Goal: Book appointment/travel/reservation

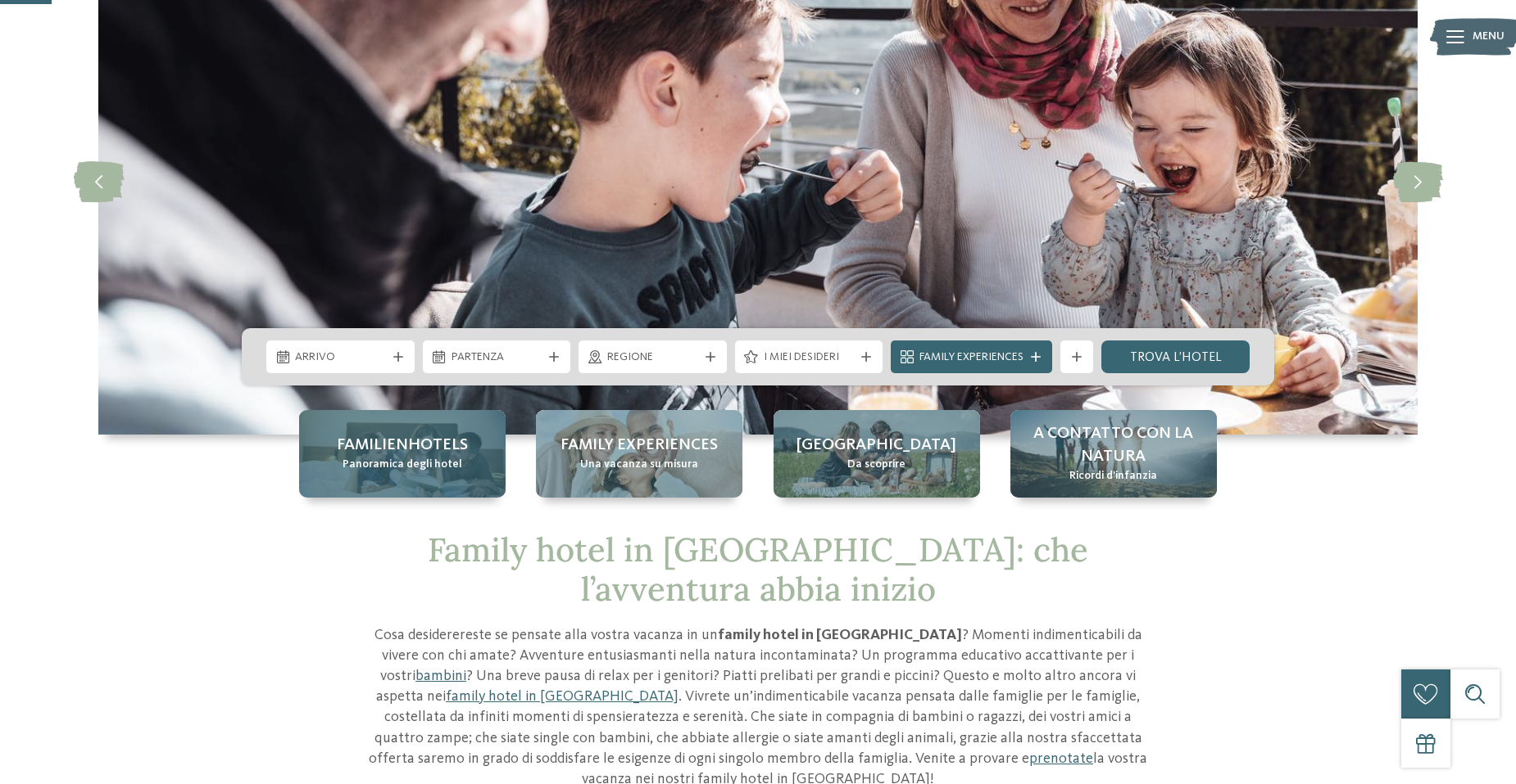
scroll to position [164, 0]
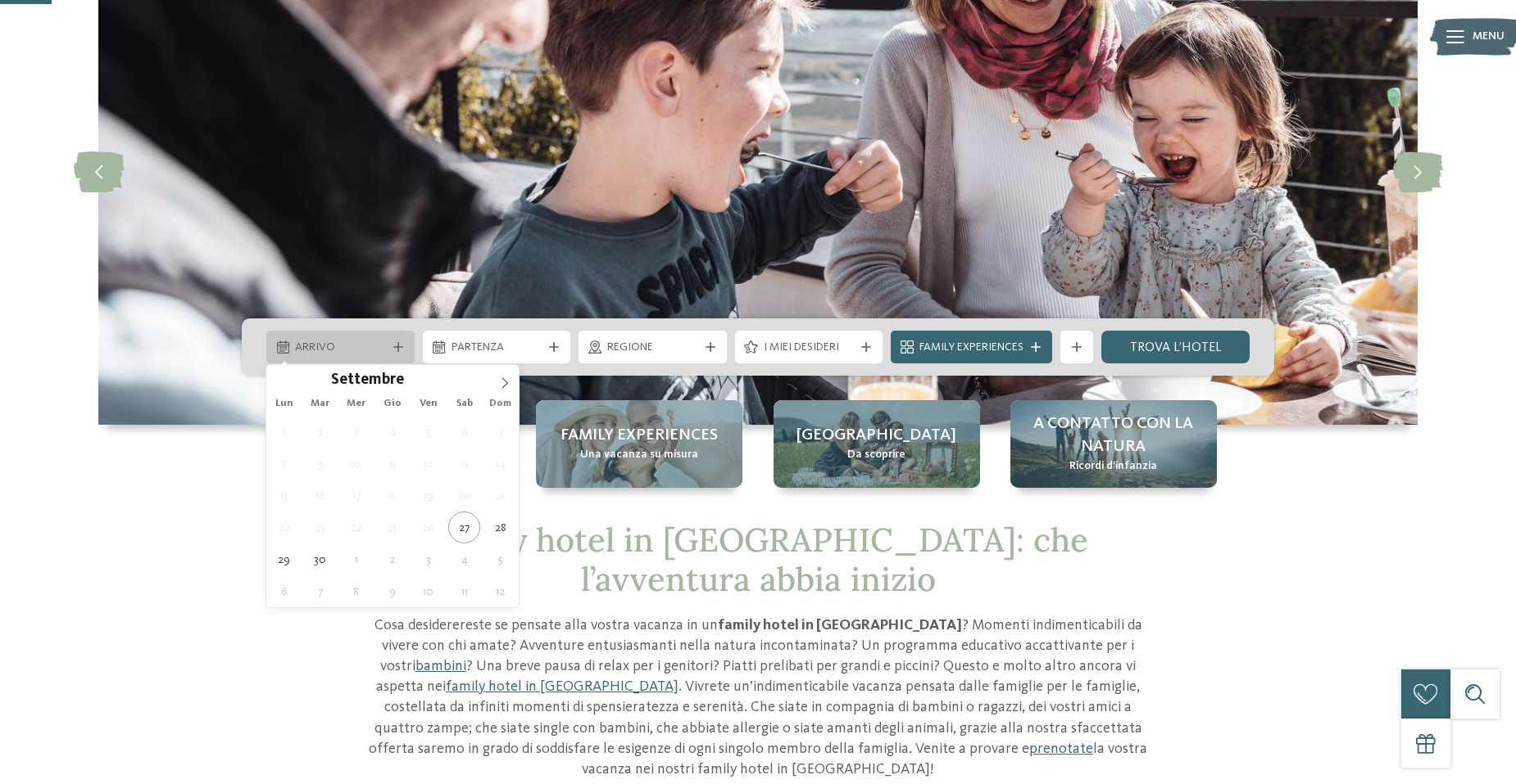
click at [396, 336] on div "Arrivo" at bounding box center [340, 347] width 149 height 33
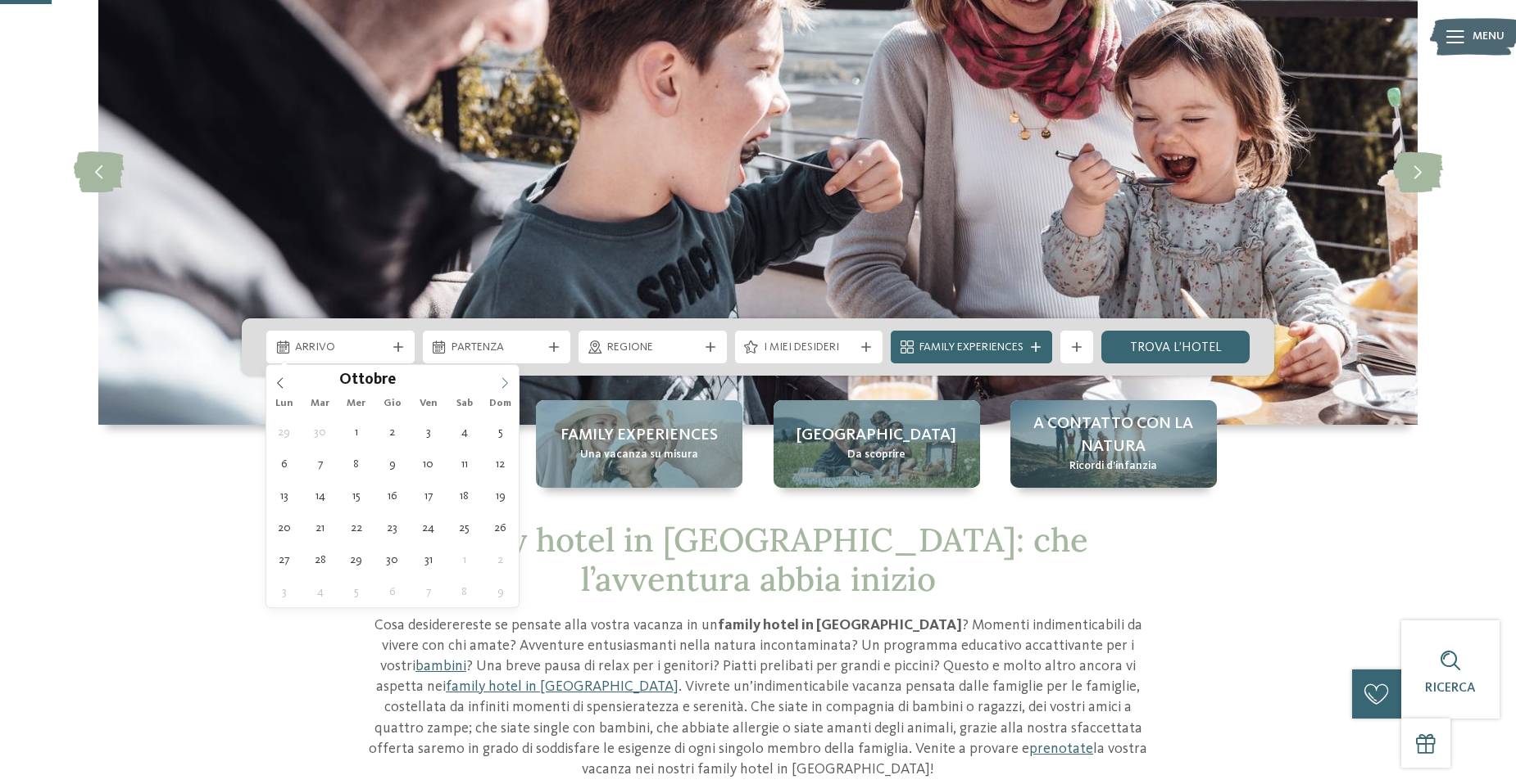
click at [504, 375] on span at bounding box center [505, 379] width 27 height 27
click at [505, 381] on icon at bounding box center [505, 383] width 12 height 12
type input "****"
click at [505, 381] on icon at bounding box center [505, 383] width 12 height 12
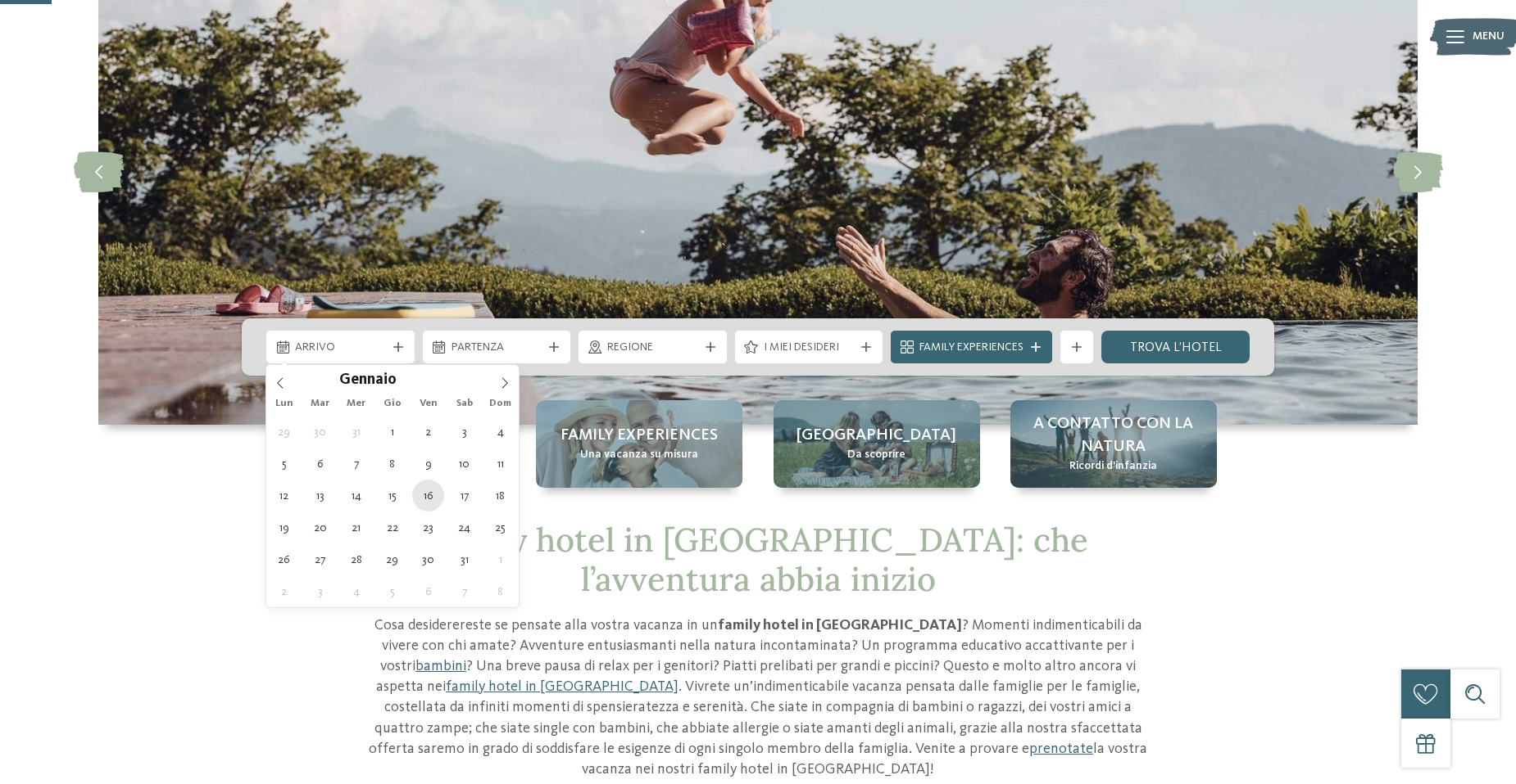
type div "[DATE]"
type input "****"
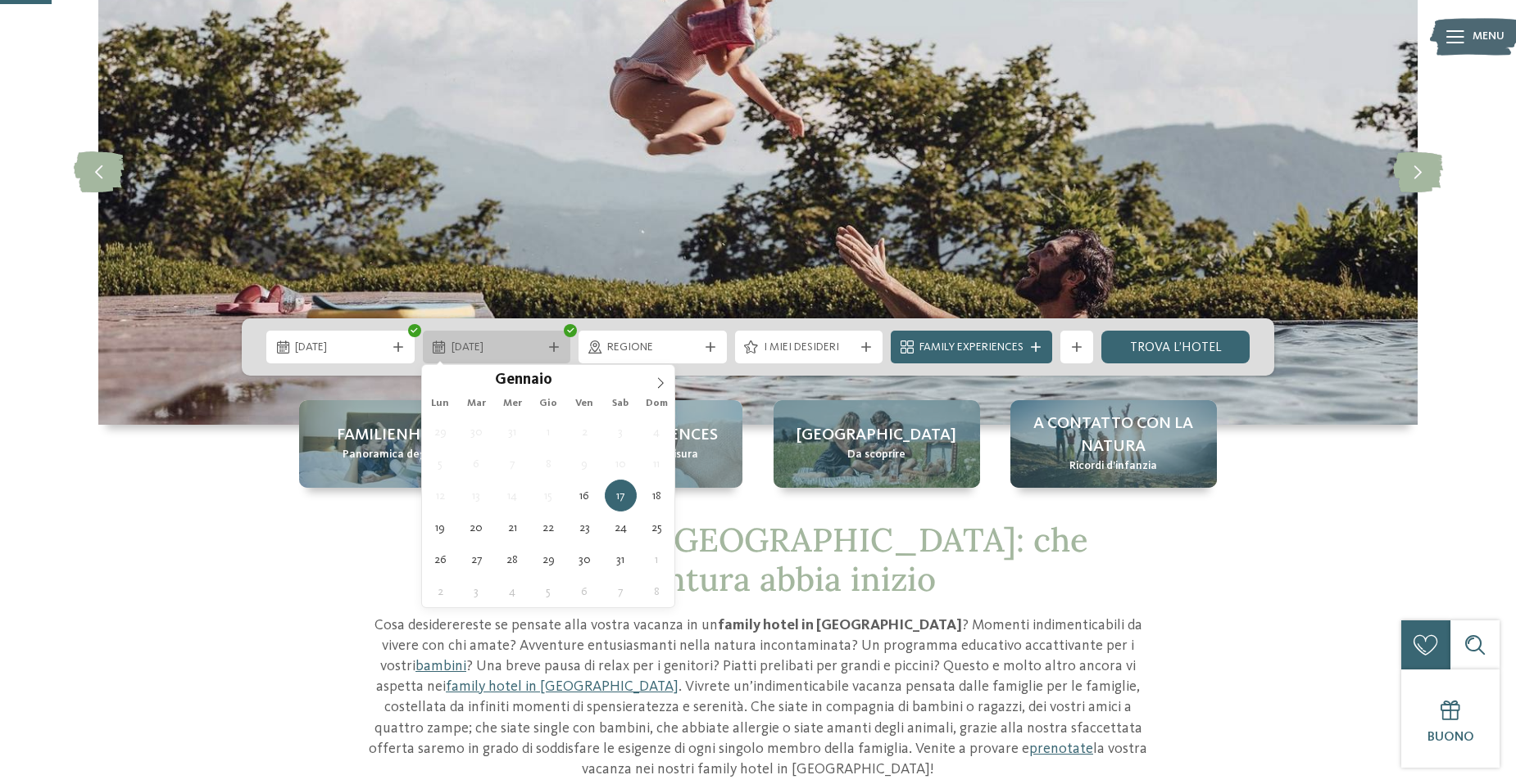
click at [550, 348] on icon at bounding box center [554, 347] width 10 height 10
type div "[DATE]"
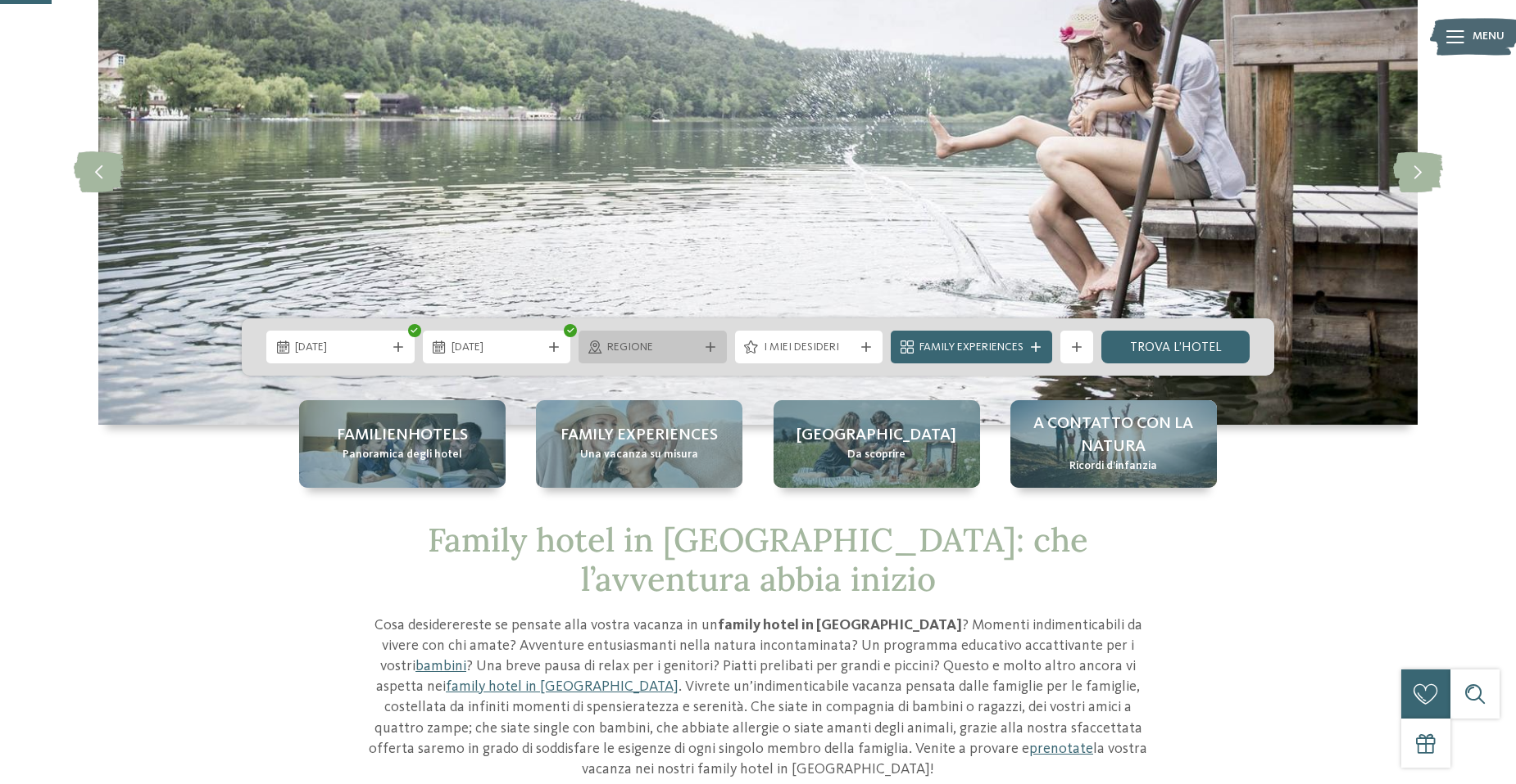
click at [713, 346] on icon at bounding box center [710, 347] width 10 height 10
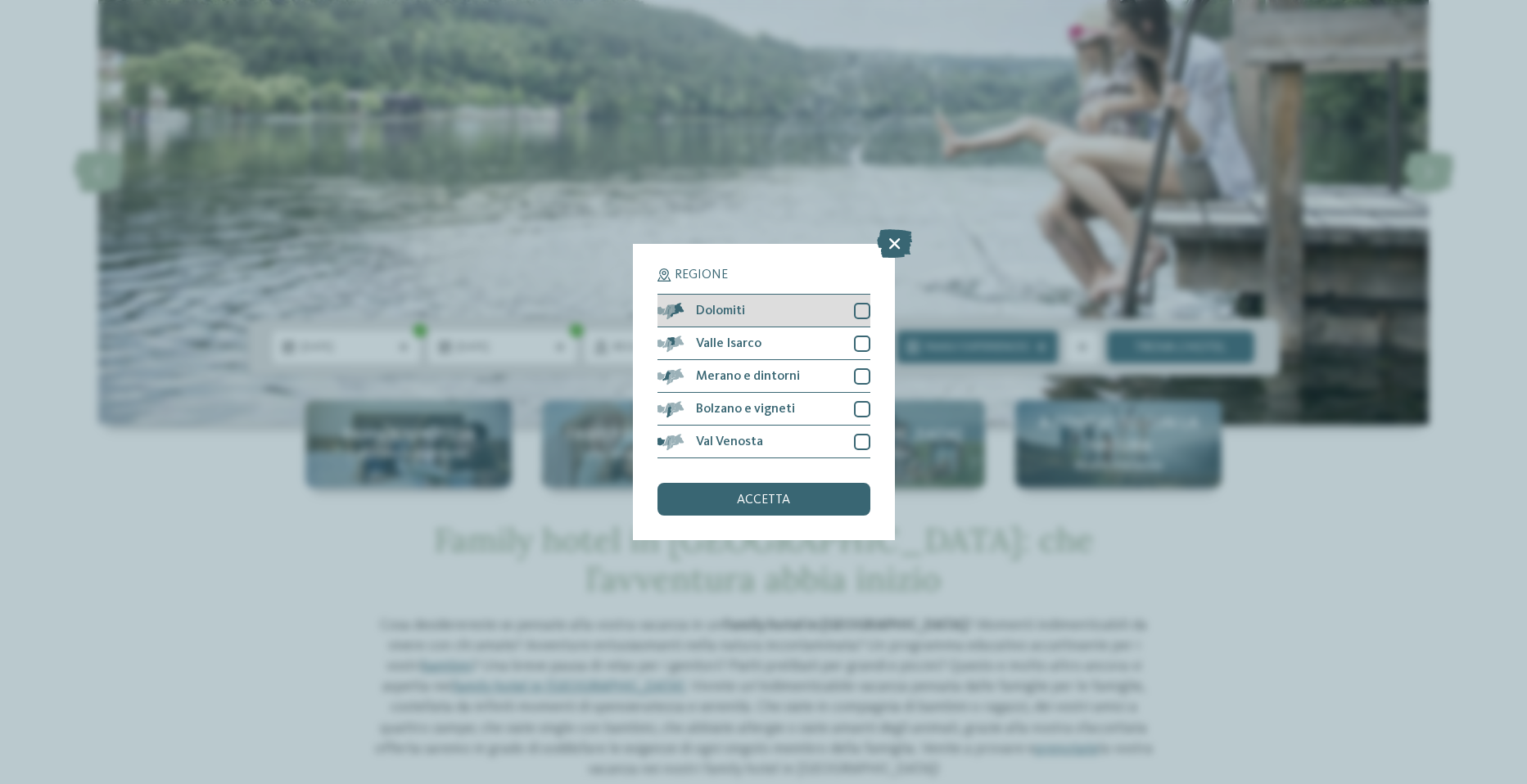
click at [862, 313] on div at bounding box center [862, 311] width 17 height 17
click at [867, 345] on div at bounding box center [862, 343] width 17 height 17
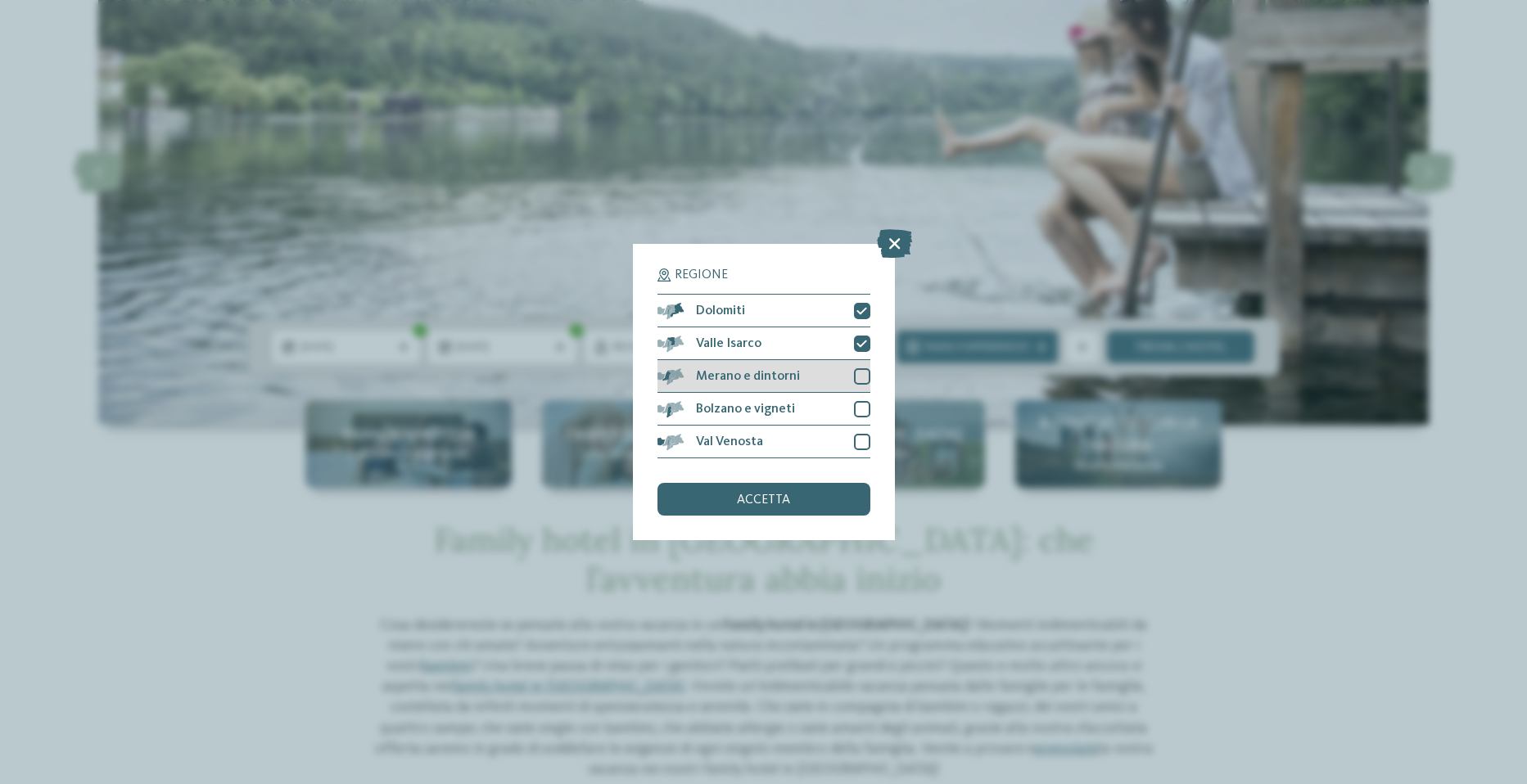
click at [863, 374] on div at bounding box center [862, 376] width 17 height 17
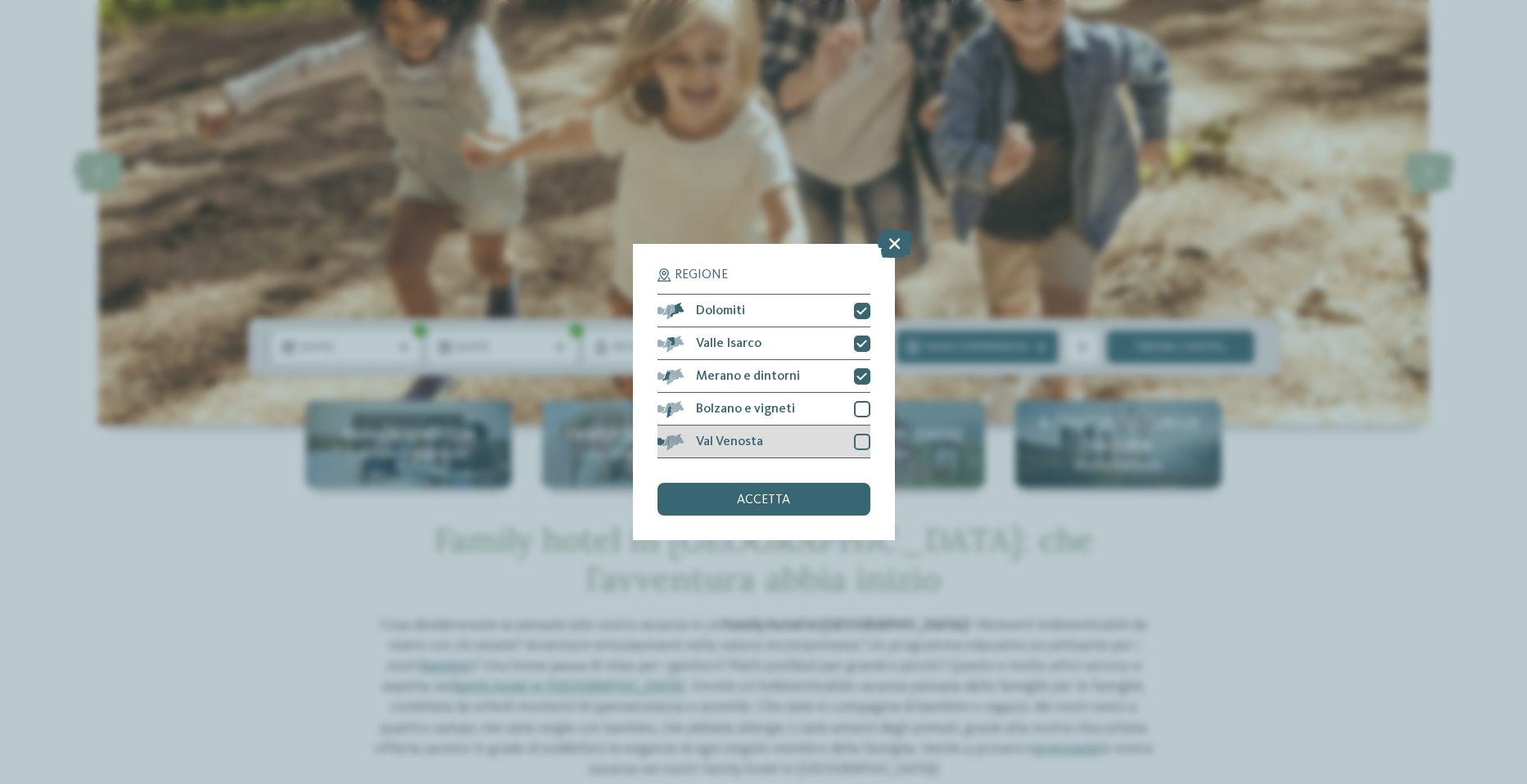
click at [859, 449] on div at bounding box center [862, 442] width 17 height 17
click at [845, 510] on div "accetta" at bounding box center [764, 500] width 213 height 33
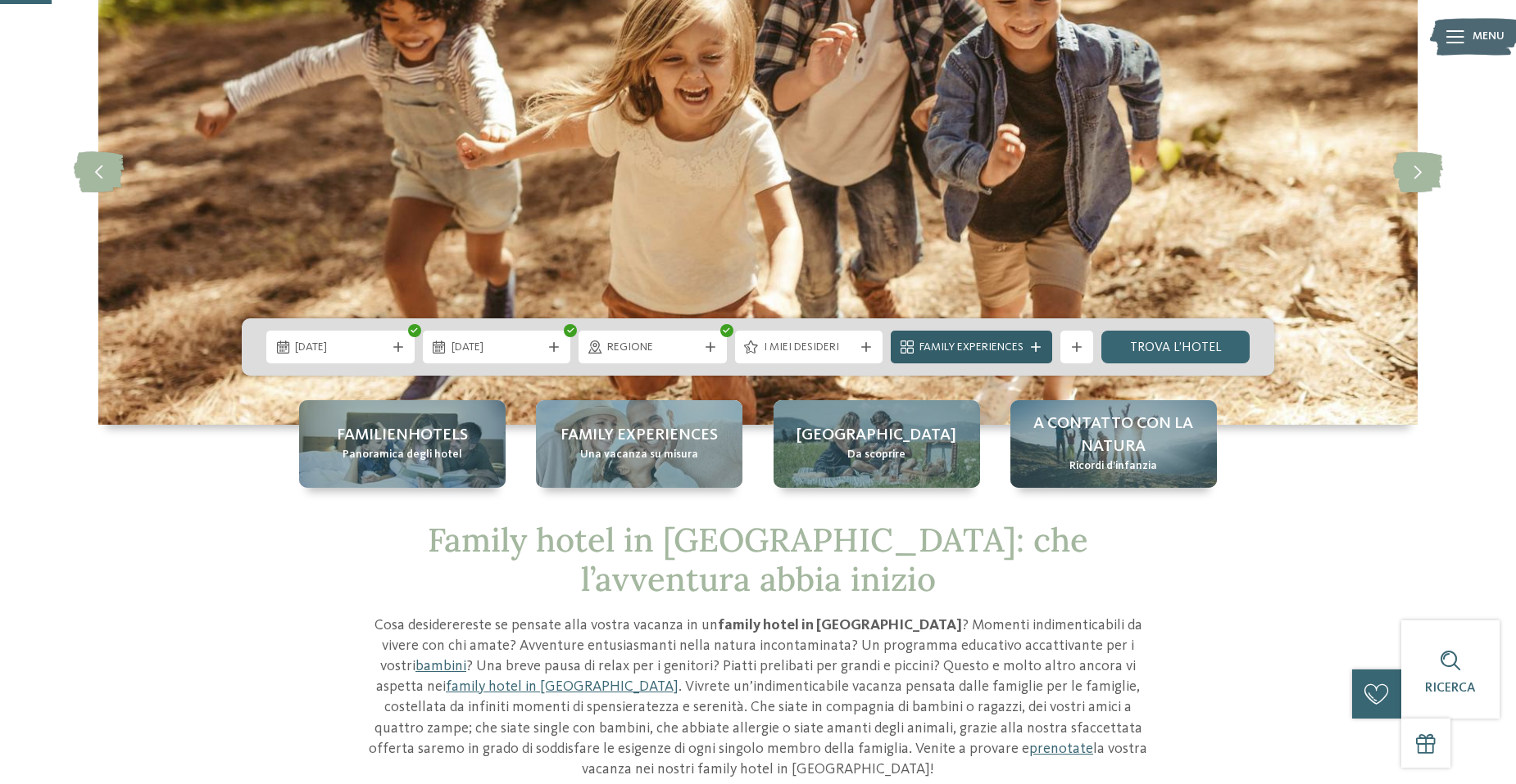
click at [1016, 341] on span "Family Experiences" at bounding box center [971, 348] width 104 height 17
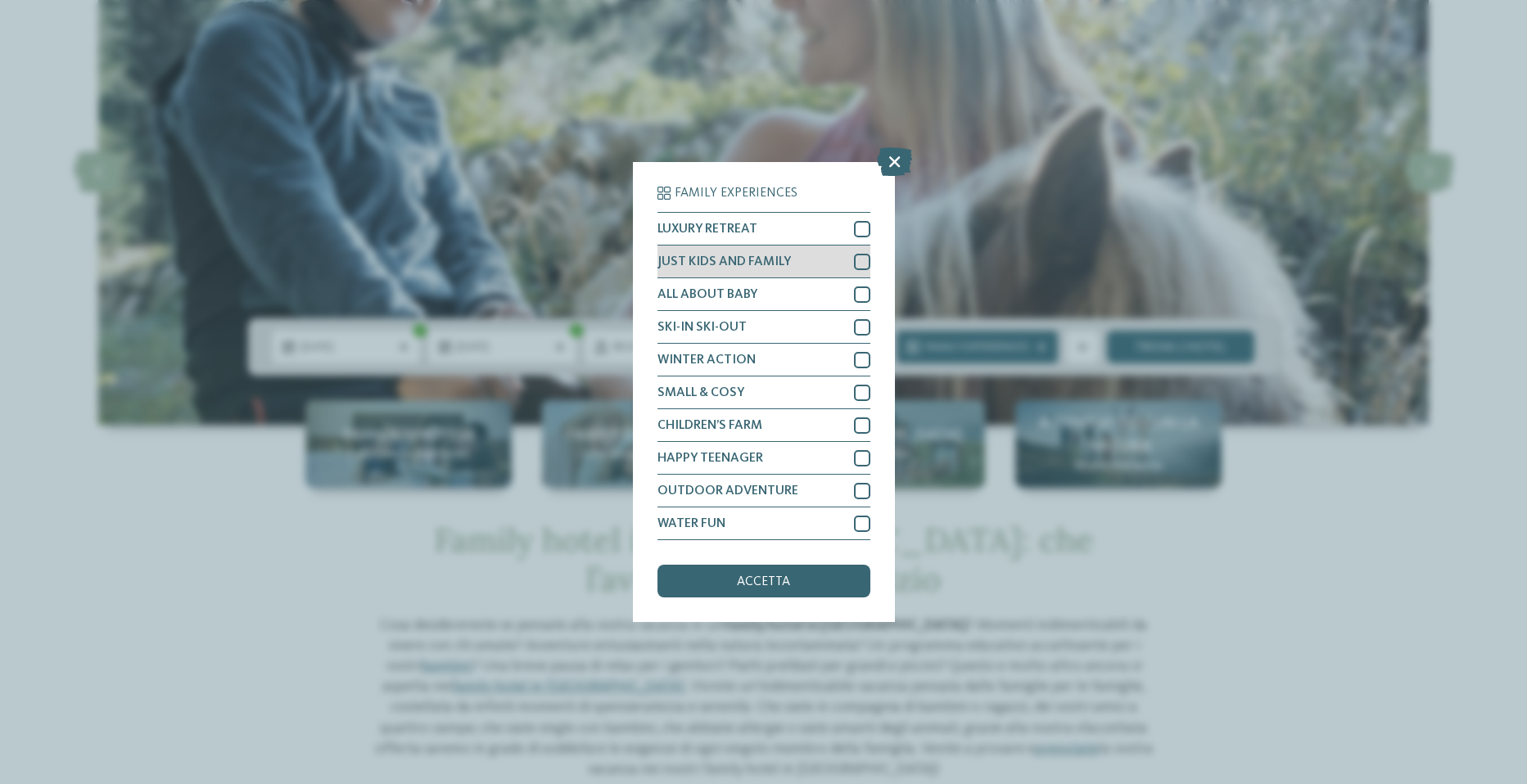
click at [861, 259] on div at bounding box center [862, 262] width 17 height 17
click at [791, 584] on div "accetta" at bounding box center [764, 582] width 213 height 33
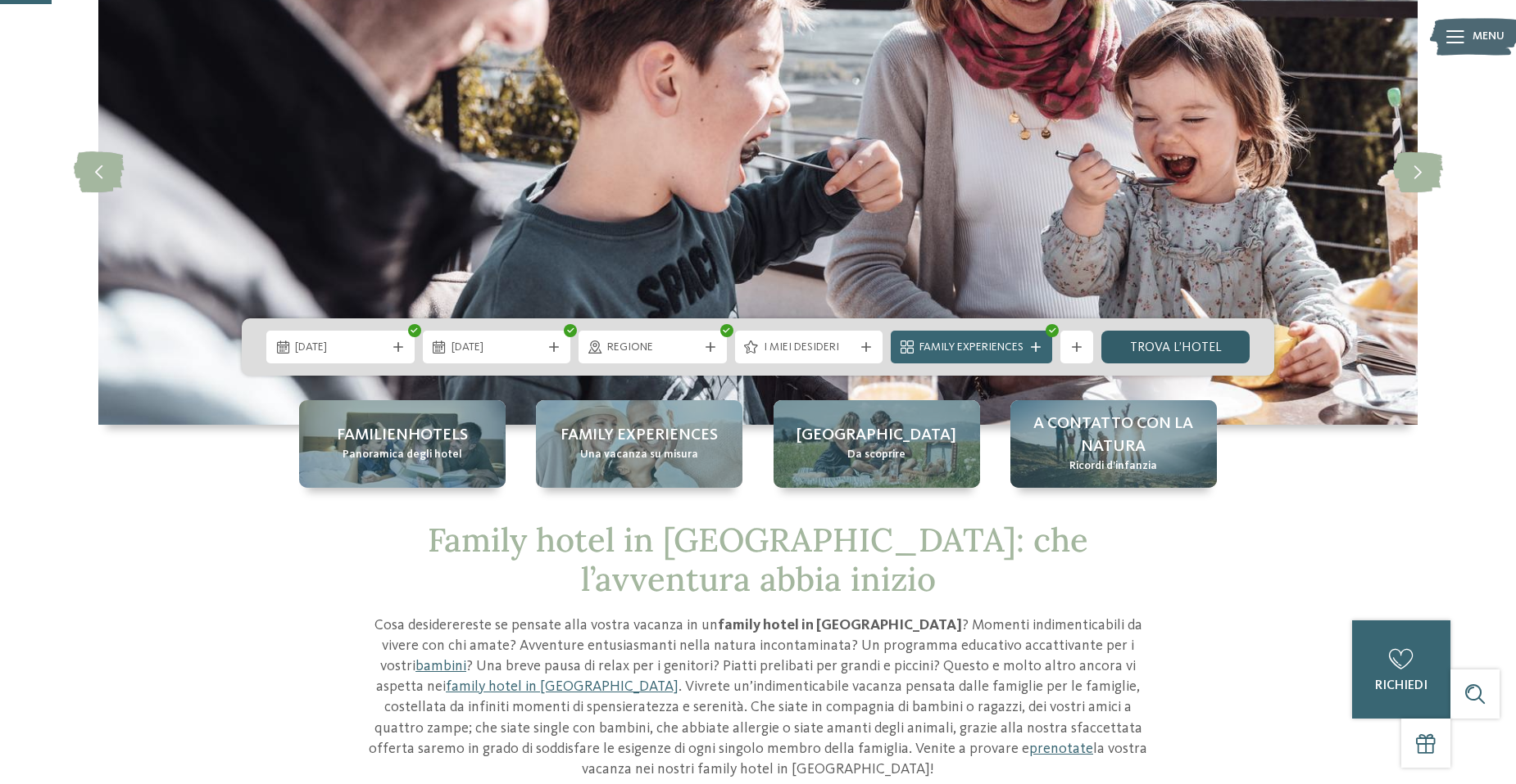
click at [1178, 356] on link "trova l’hotel" at bounding box center [1176, 347] width 149 height 33
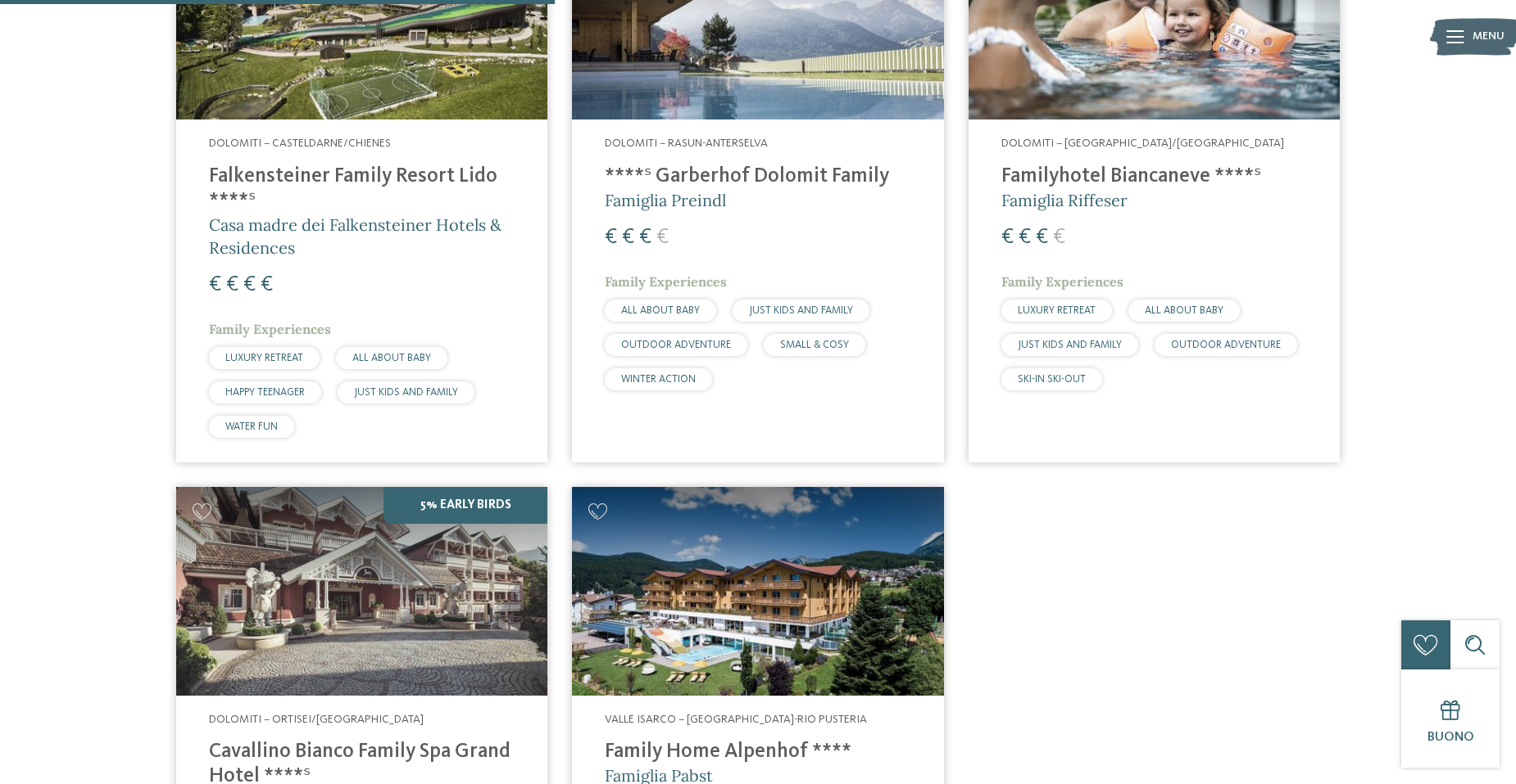
scroll to position [701, 0]
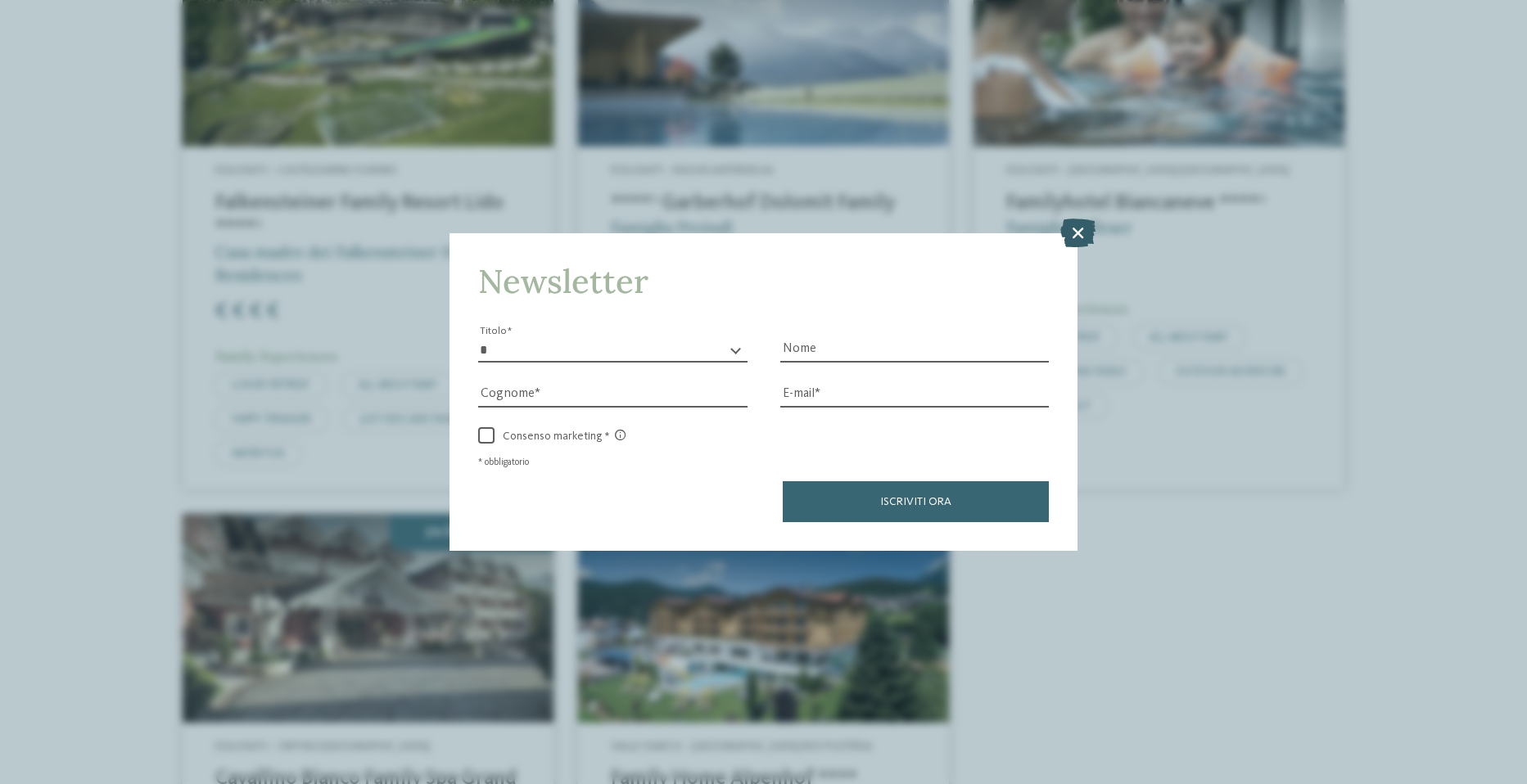
click at [1076, 231] on icon at bounding box center [1078, 232] width 35 height 28
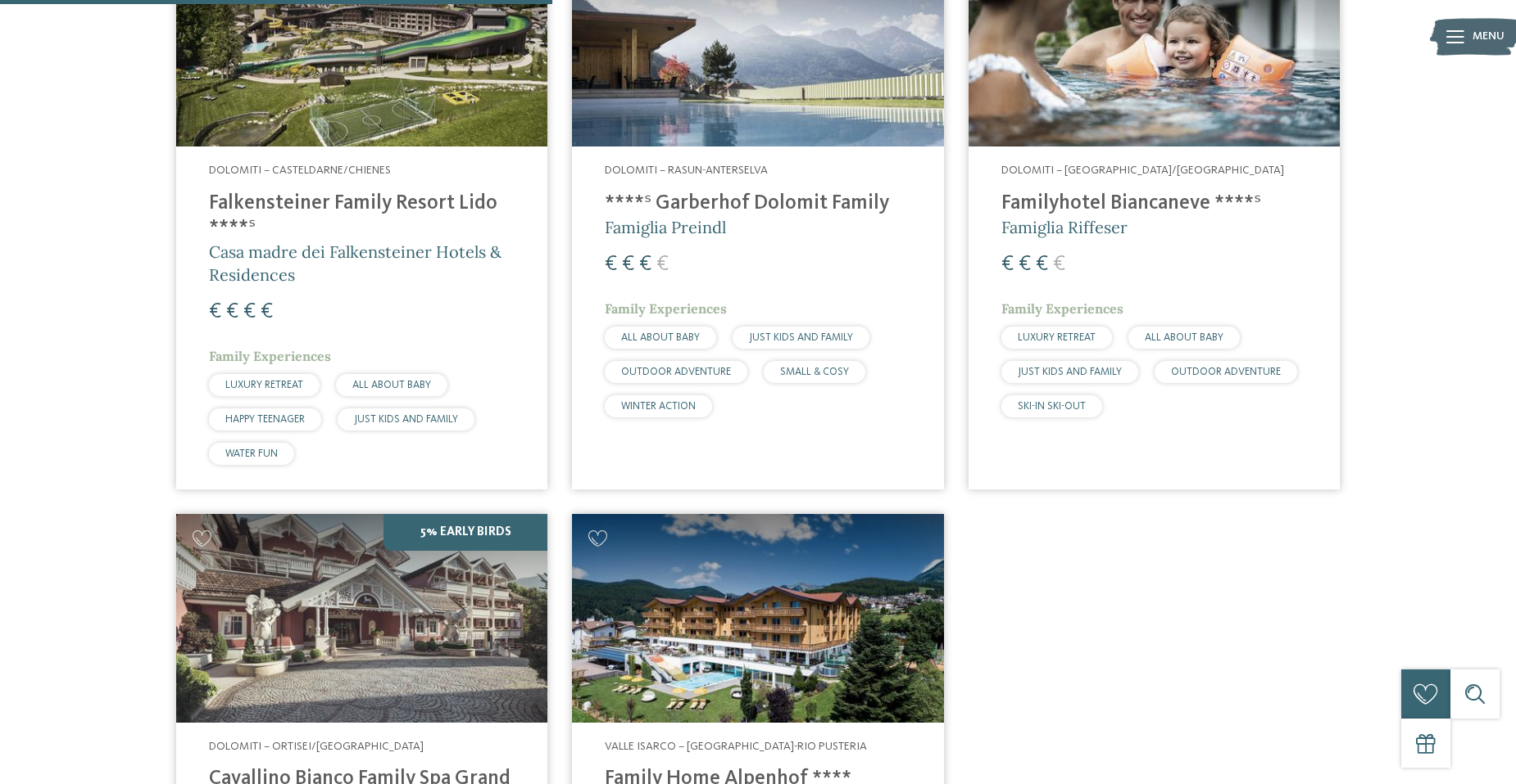
click at [743, 198] on h4 "****ˢ Garberhof Dolomit Family" at bounding box center [757, 203] width 305 height 24
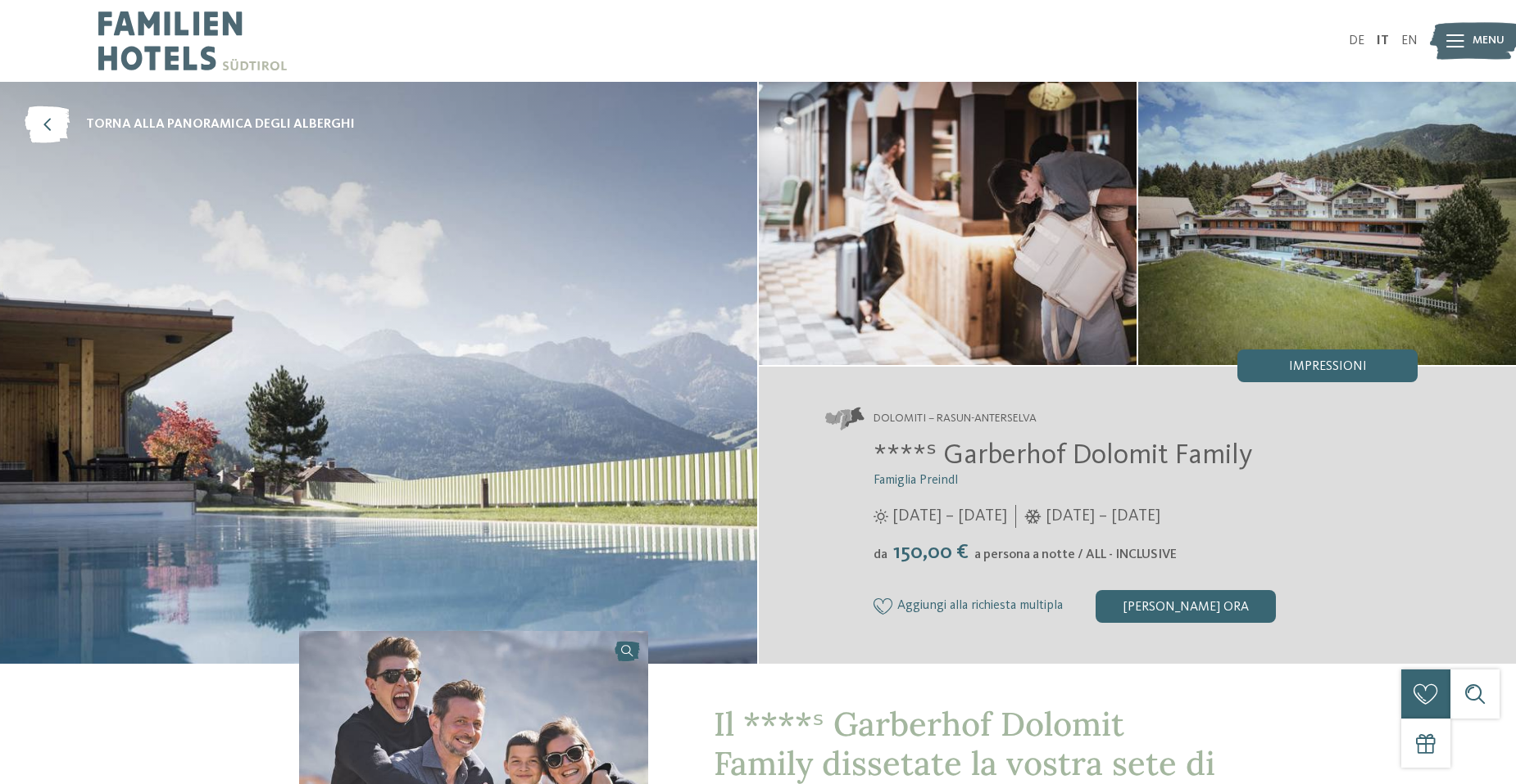
click at [1280, 247] on img at bounding box center [1326, 224] width 378 height 283
click at [1002, 254] on img at bounding box center [948, 224] width 378 height 283
